Goal: Transaction & Acquisition: Download file/media

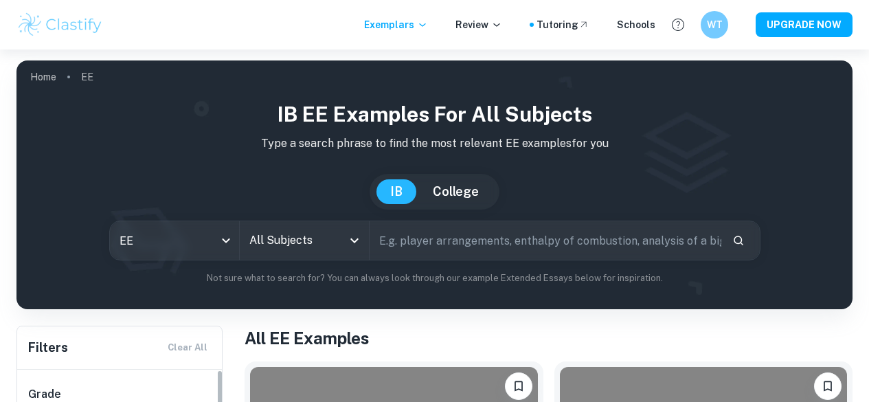
scroll to position [275, 0]
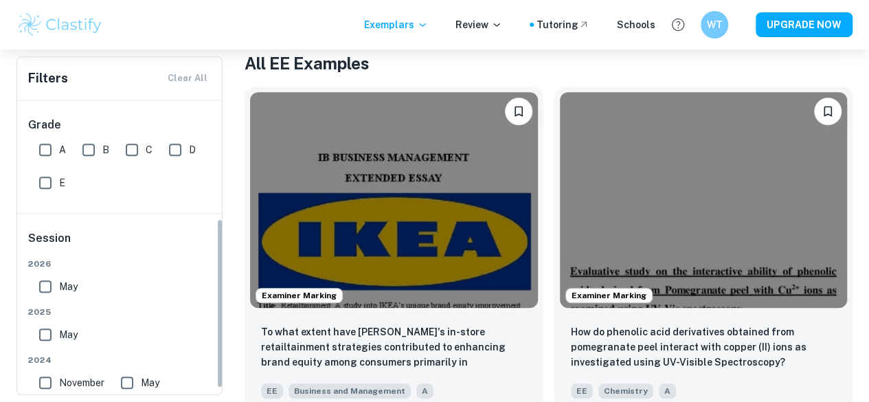
checkbox input "true"
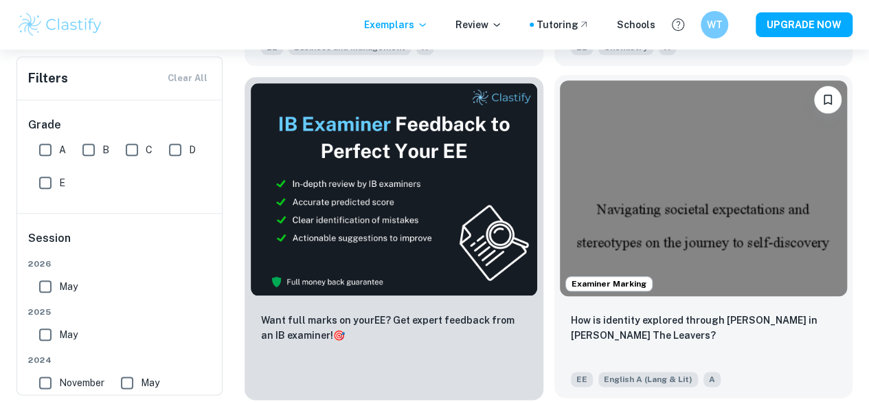
scroll to position [550, 0]
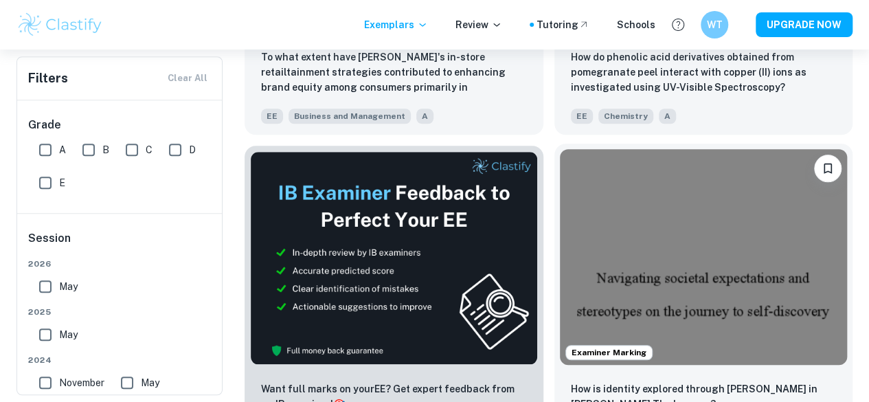
click at [566, 346] on span "Examiner Marking" at bounding box center [609, 352] width 86 height 12
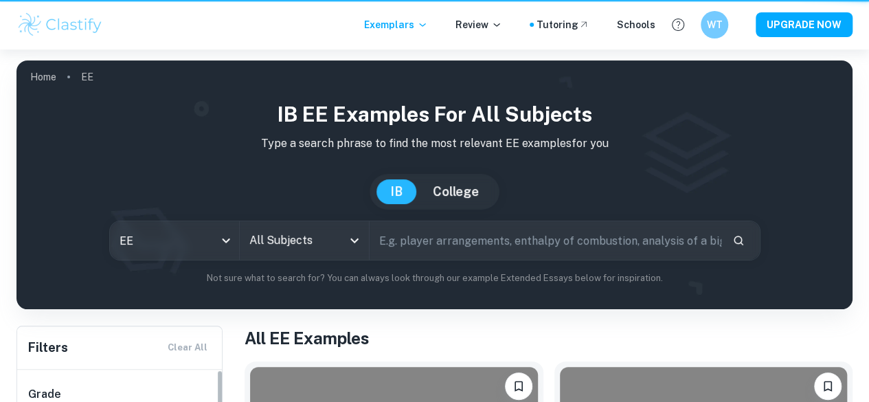
scroll to position [550, 0]
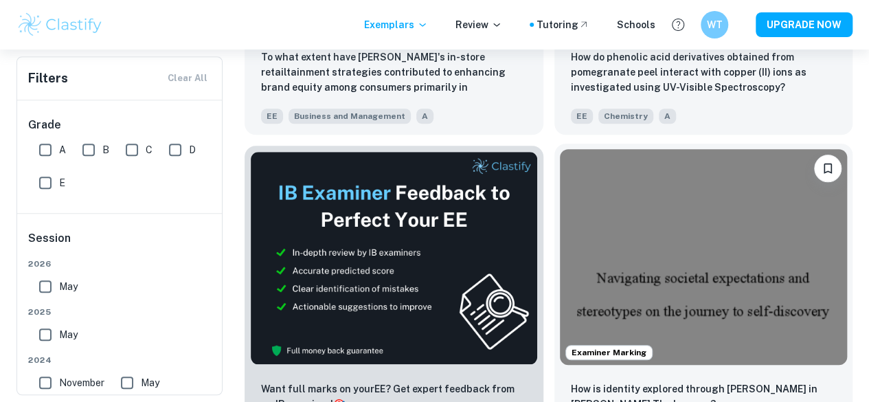
click at [560, 169] on img at bounding box center [704, 257] width 288 height 216
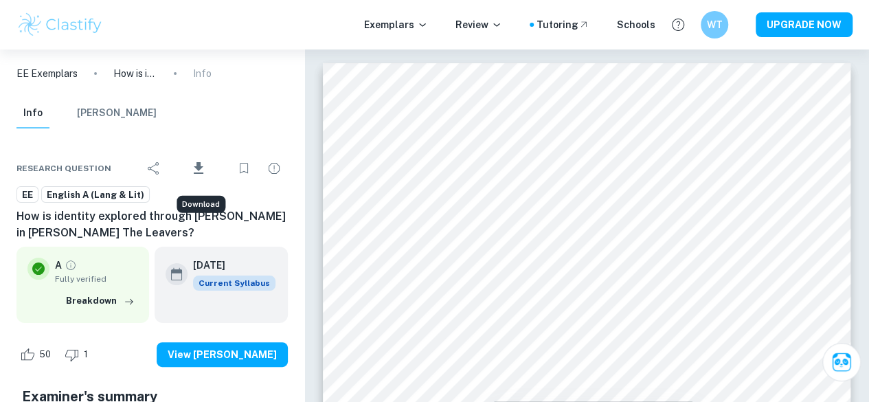
click at [199, 171] on icon "Download" at bounding box center [198, 168] width 16 height 16
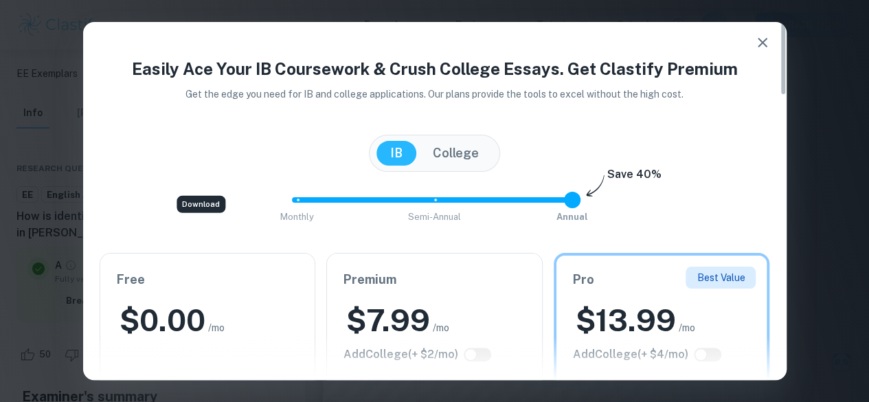
click at [295, 293] on div "Free $ 0.00 /mo Add College (+ $ 2 /mo) Current Plan" at bounding box center [207, 340] width 215 height 172
click at [289, 296] on div "Free $ 0.00 /mo Add College (+ $ 2 /mo) Current Plan" at bounding box center [207, 340] width 215 height 172
type input "0"
